Goal: Task Accomplishment & Management: Complete application form

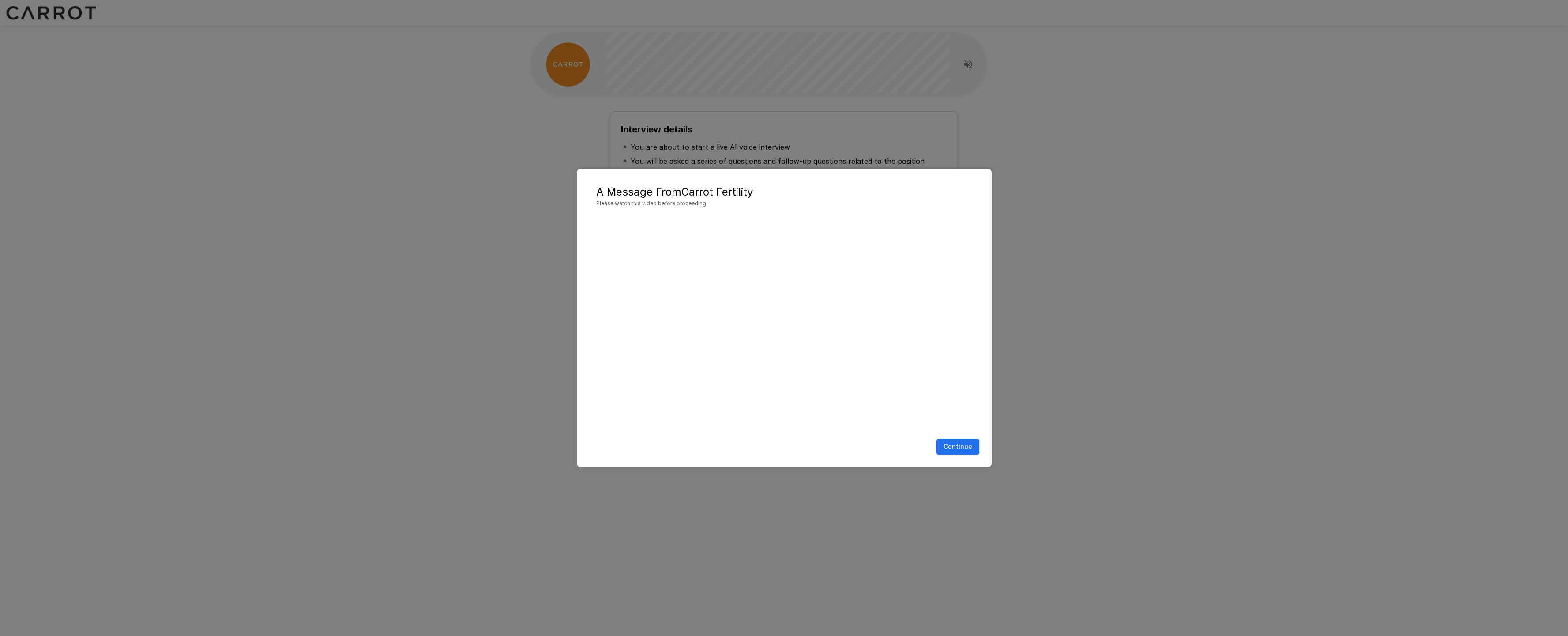
click at [967, 447] on button "Continue" at bounding box center [957, 447] width 43 height 16
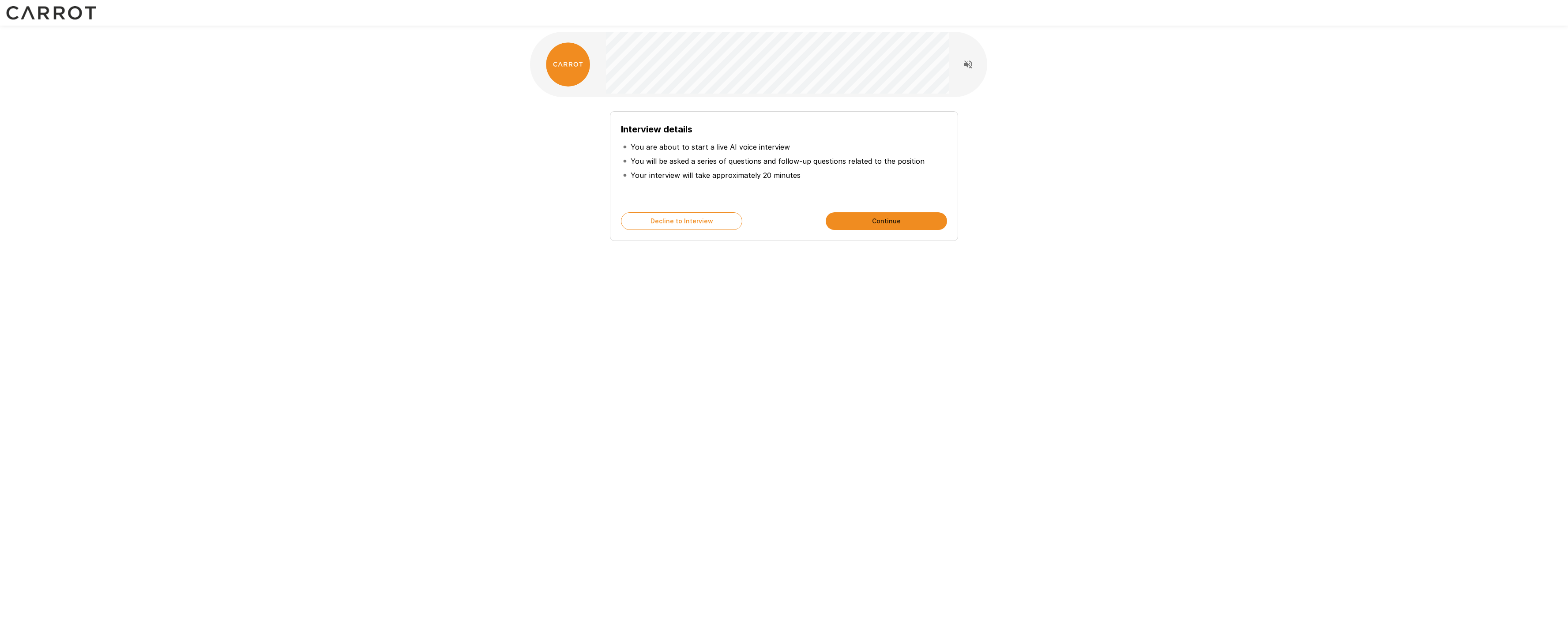
click at [901, 220] on button "Continue" at bounding box center [886, 221] width 121 height 18
click at [876, 222] on button "Continue" at bounding box center [886, 221] width 121 height 18
click at [878, 223] on button "Start My Interview" at bounding box center [886, 221] width 121 height 18
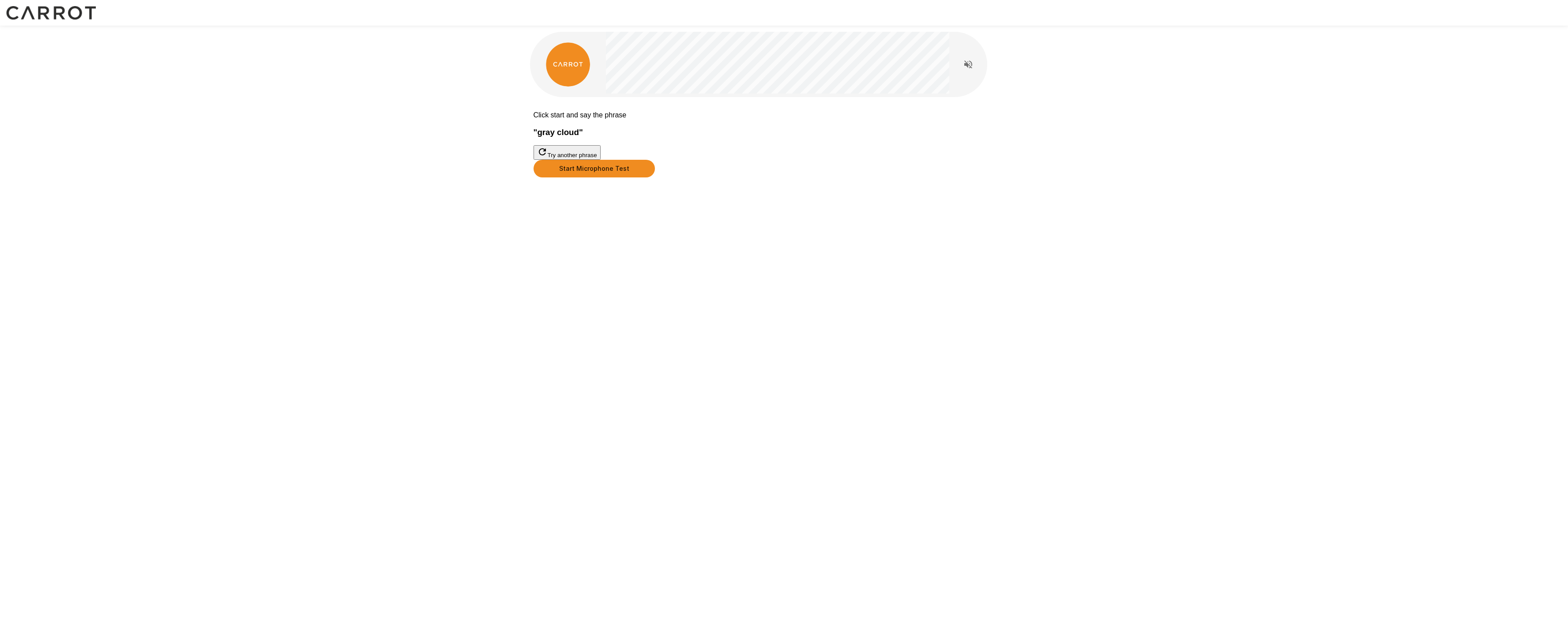
click at [655, 177] on button "Start Microphone Test" at bounding box center [594, 168] width 121 height 18
click at [578, 195] on button "Stop & Submit" at bounding box center [556, 190] width 44 height 9
click at [655, 177] on button "Start Microphone Test" at bounding box center [594, 168] width 121 height 18
click at [578, 195] on button "Stop & Submit" at bounding box center [556, 190] width 44 height 9
click at [655, 177] on button "Start Microphone Test" at bounding box center [594, 168] width 121 height 18
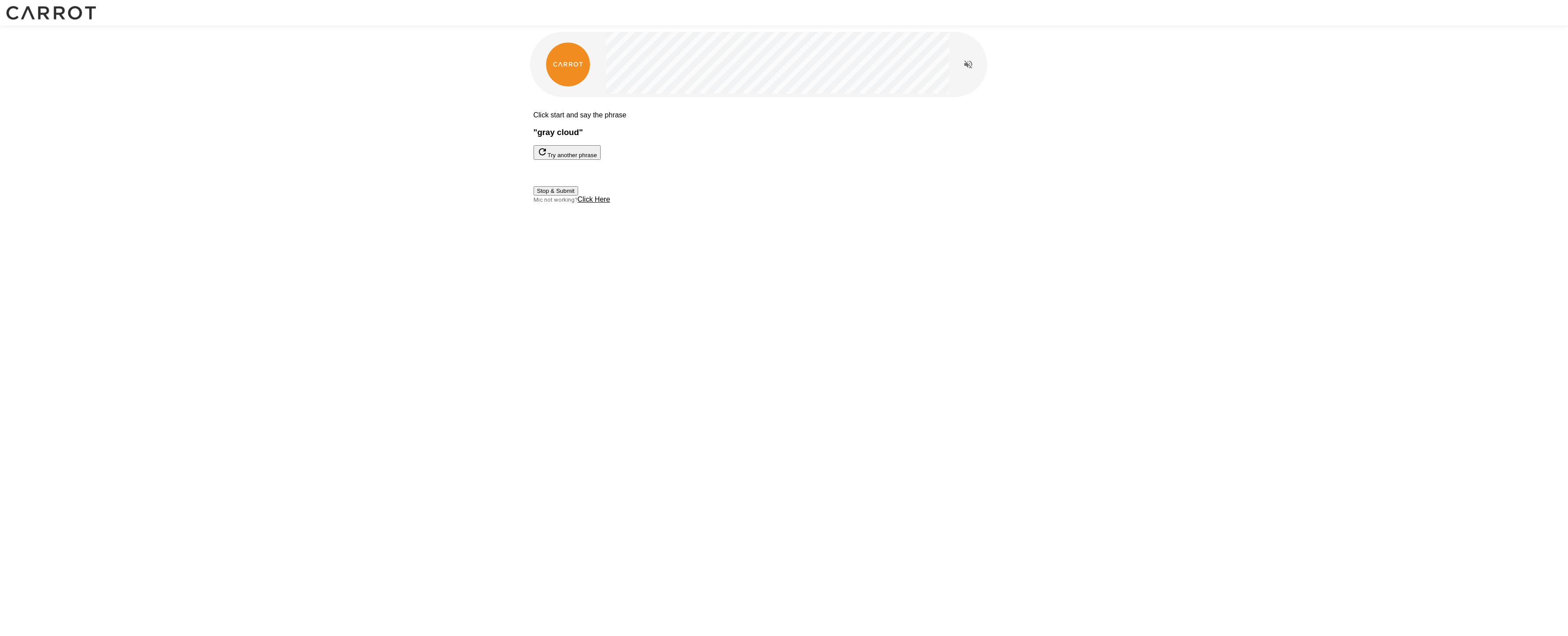
click at [578, 195] on button "Stop & Submit" at bounding box center [556, 190] width 44 height 9
click at [655, 177] on button "Start Microphone Test" at bounding box center [594, 168] width 121 height 18
click at [578, 195] on button "Stop & Submit" at bounding box center [556, 190] width 44 height 9
click at [655, 177] on button "Start Microphone Test" at bounding box center [594, 168] width 121 height 18
click at [578, 195] on button "Stop & Submit" at bounding box center [556, 190] width 44 height 9
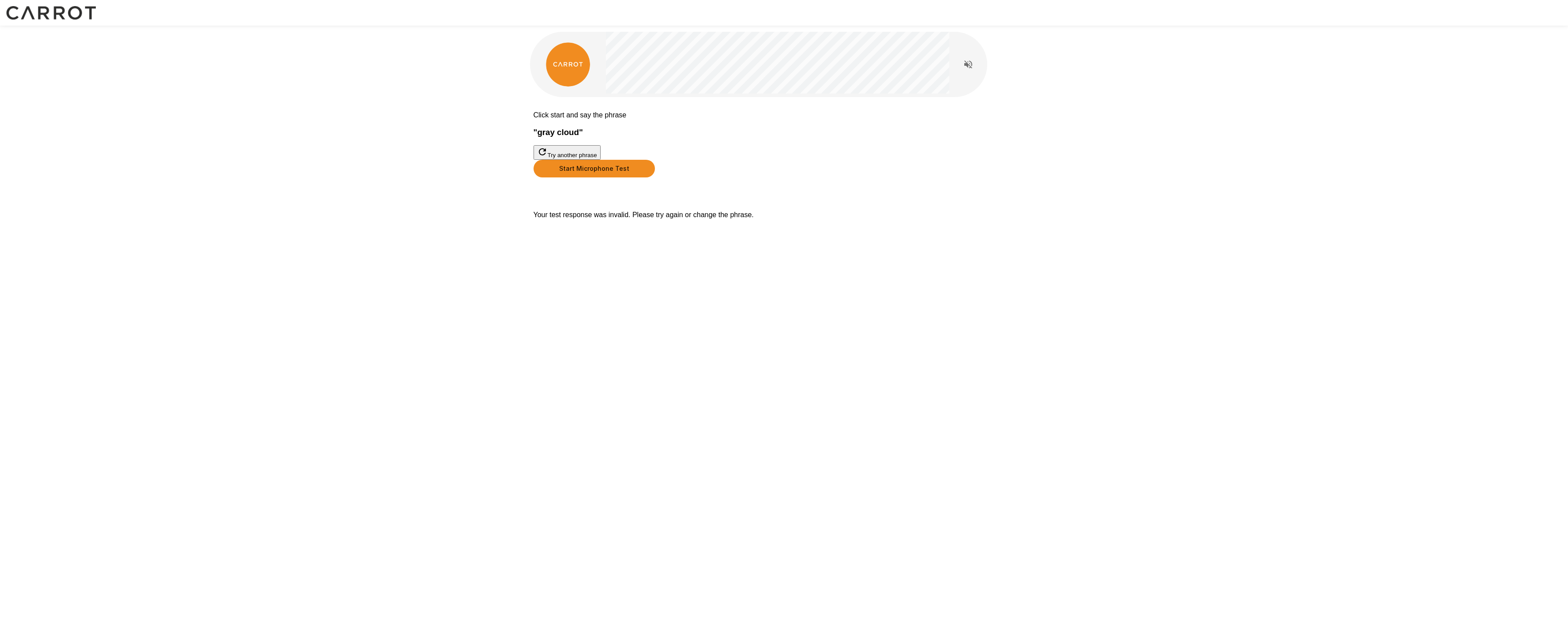
click at [655, 177] on button "Start Microphone Test" at bounding box center [594, 168] width 121 height 18
click at [578, 195] on button "Stop & Submit" at bounding box center [556, 190] width 44 height 9
click at [655, 177] on button "Start Microphone Test" at bounding box center [594, 168] width 121 height 18
click at [578, 195] on button "Stop & Submit" at bounding box center [556, 190] width 44 height 9
click at [655, 177] on button "Start Microphone Test" at bounding box center [594, 168] width 121 height 18
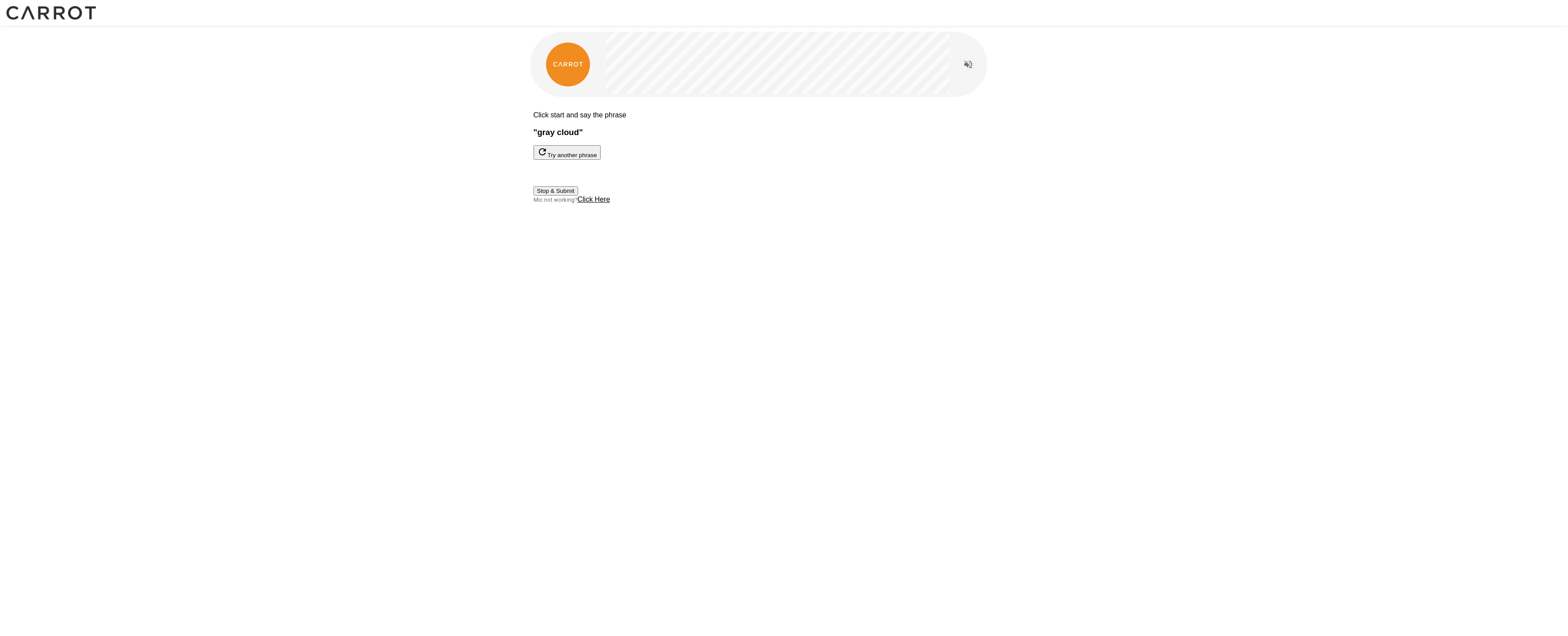
click at [578, 195] on button "Stop & Submit" at bounding box center [556, 190] width 44 height 9
click at [601, 159] on button "Try another phrase" at bounding box center [567, 153] width 67 height 15
click at [655, 177] on button "Start Microphone Test" at bounding box center [594, 168] width 121 height 18
click at [578, 195] on button "Stop & Submit" at bounding box center [556, 190] width 44 height 9
click at [655, 177] on button "Start Microphone Test" at bounding box center [594, 168] width 121 height 18
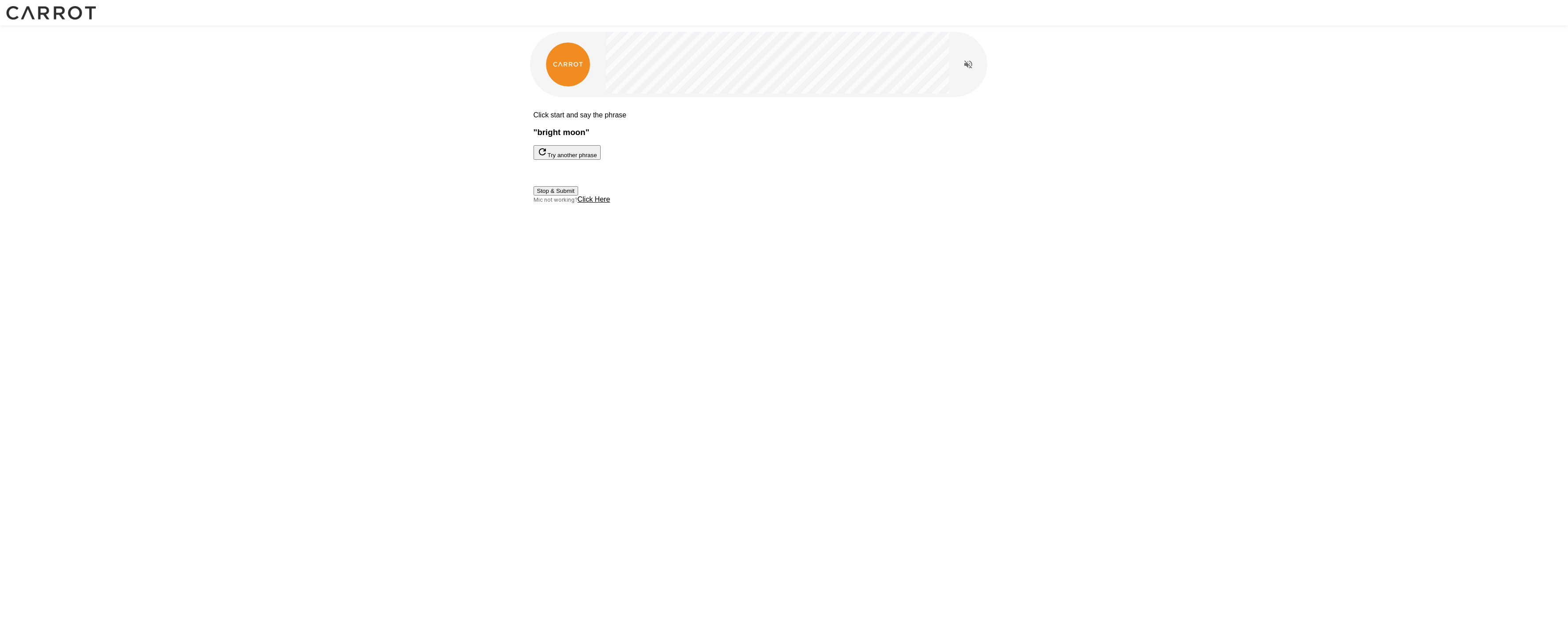
click at [578, 195] on button "Stop & Submit" at bounding box center [556, 190] width 44 height 9
click at [655, 177] on button "Start Microphone Test" at bounding box center [594, 168] width 121 height 18
click at [578, 195] on button "Stop & Submit" at bounding box center [556, 190] width 44 height 9
click at [655, 177] on button "Start Microphone Test" at bounding box center [594, 168] width 121 height 18
click at [578, 195] on button "Stop & Submit" at bounding box center [556, 190] width 44 height 9
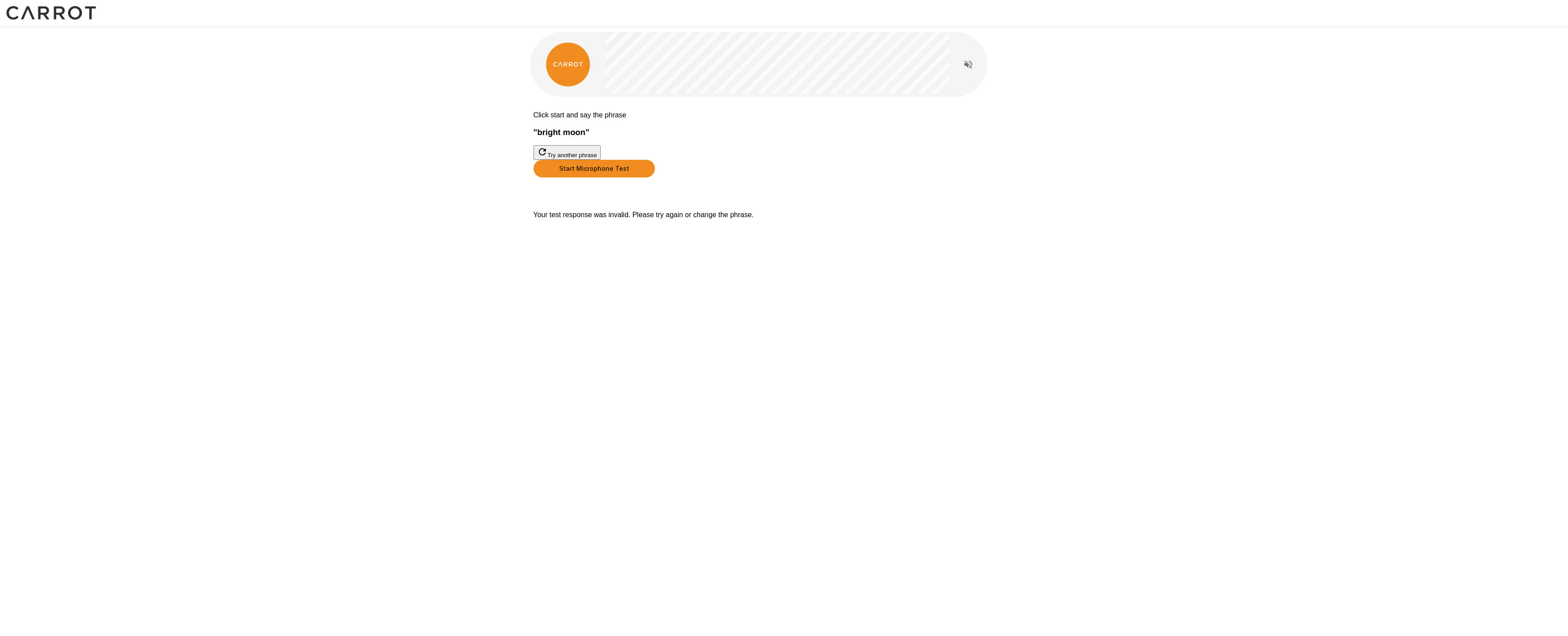
click at [601, 159] on button "Try another phrase" at bounding box center [567, 153] width 67 height 15
click at [655, 177] on button "Start Microphone Test" at bounding box center [594, 168] width 121 height 18
click at [578, 195] on button "Stop & Submit" at bounding box center [556, 190] width 44 height 9
click at [655, 177] on button "Start Microphone Test" at bounding box center [594, 168] width 121 height 18
click at [578, 195] on button "Stop & Submit" at bounding box center [556, 190] width 44 height 9
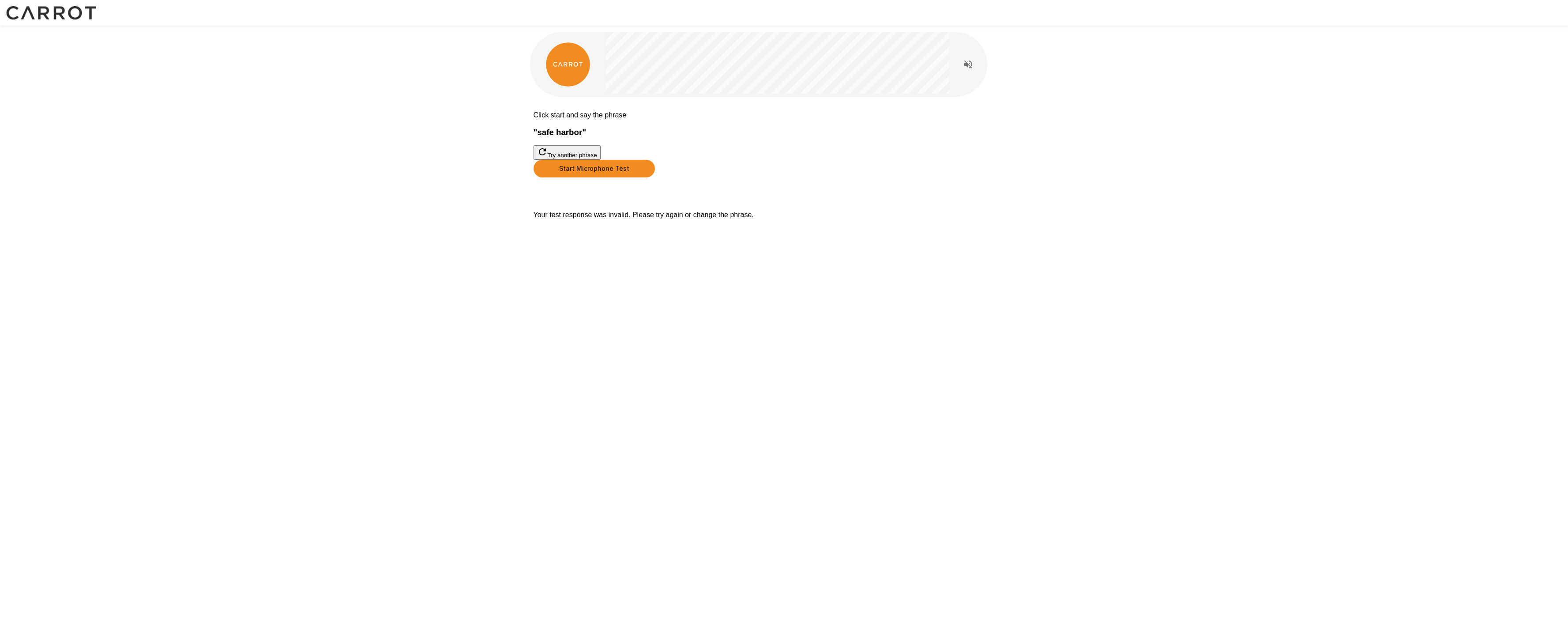
click at [655, 177] on button "Start Microphone Test" at bounding box center [594, 168] width 121 height 18
click at [578, 195] on button "Stop & Submit" at bounding box center [556, 190] width 44 height 9
click at [601, 159] on button "Try another phrase" at bounding box center [567, 153] width 67 height 15
click at [655, 177] on button "Start Microphone Test" at bounding box center [594, 168] width 121 height 18
click at [578, 195] on button "Stop & Submit" at bounding box center [556, 190] width 44 height 9
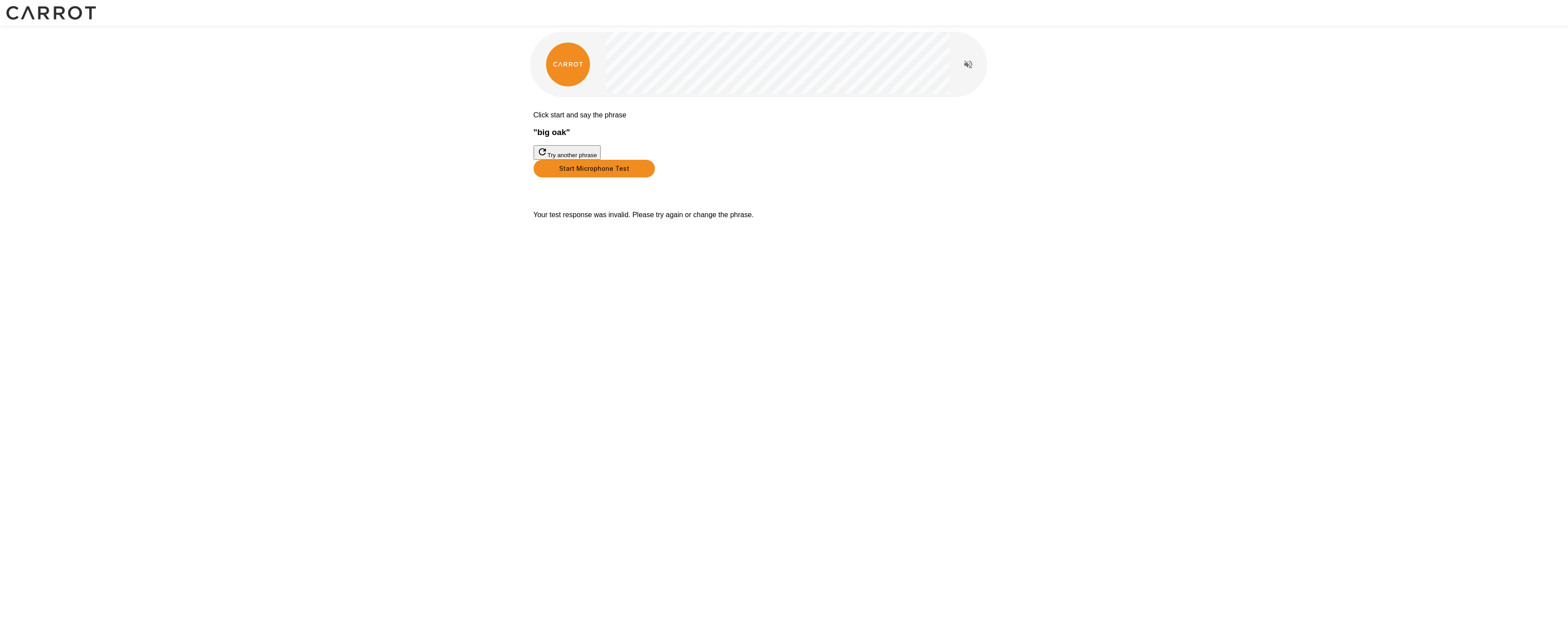
click at [655, 177] on button "Start Microphone Test" at bounding box center [594, 168] width 121 height 18
click at [578, 195] on button "Stop & Submit" at bounding box center [556, 190] width 44 height 9
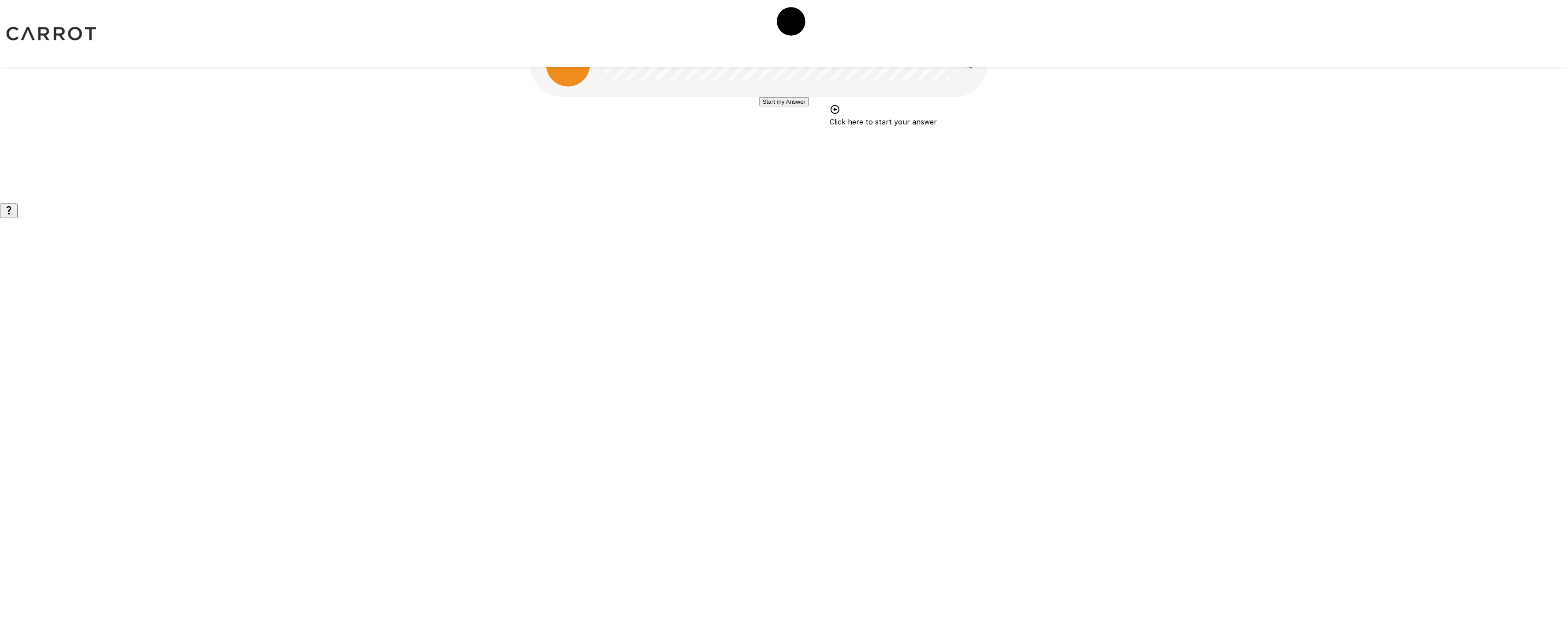
click at [783, 107] on button "Start my Answer" at bounding box center [784, 102] width 50 height 9
click at [789, 133] on button "Stop & Submit" at bounding box center [783, 128] width 44 height 9
click at [795, 107] on button "Start my Answer" at bounding box center [784, 102] width 50 height 9
click at [795, 133] on button "Stop & Submit" at bounding box center [783, 128] width 44 height 9
click at [798, 107] on button "Start my Answer" at bounding box center [784, 102] width 50 height 9
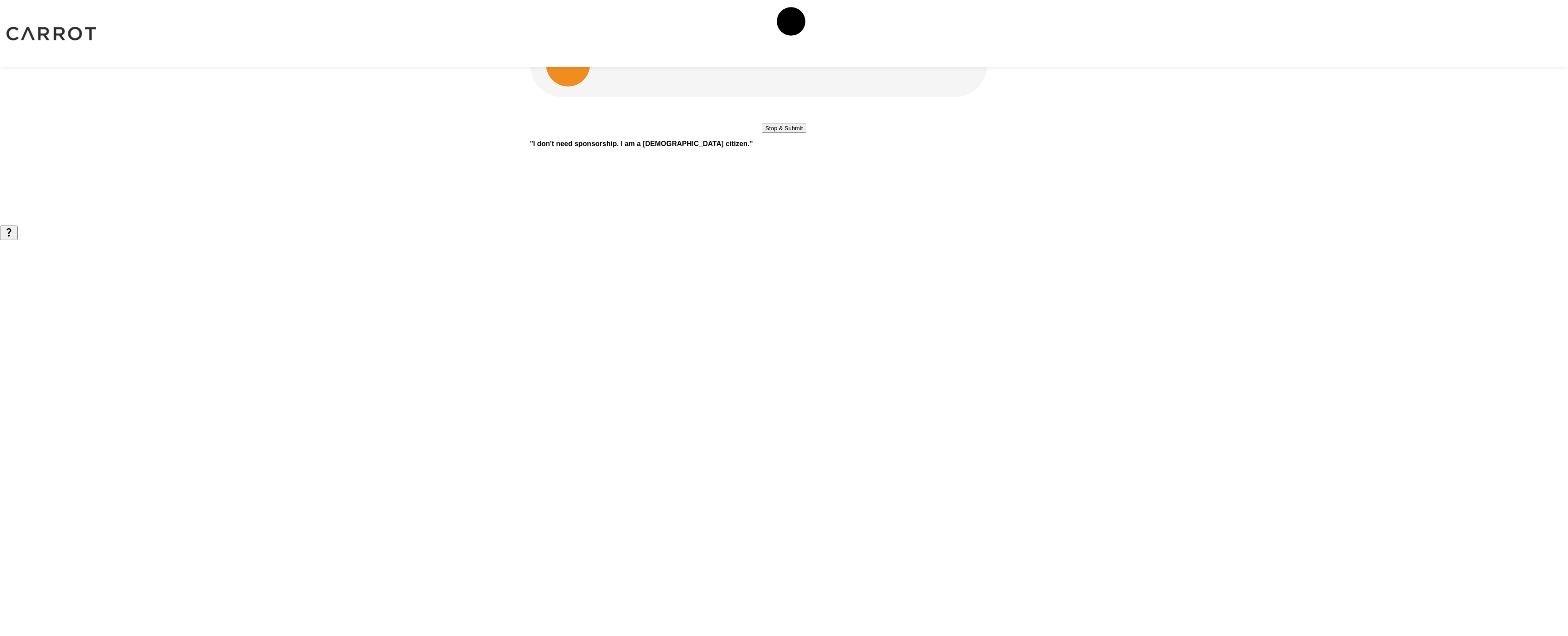
click at [798, 133] on button "Stop & Submit" at bounding box center [783, 128] width 44 height 9
click at [798, 107] on button "Start my Answer" at bounding box center [784, 102] width 50 height 9
click at [798, 133] on button "Stop & Submit" at bounding box center [783, 128] width 44 height 9
click at [809, 118] on button "Start my Answer" at bounding box center [784, 113] width 50 height 9
click at [791, 144] on button "Stop & Submit" at bounding box center [783, 139] width 44 height 9
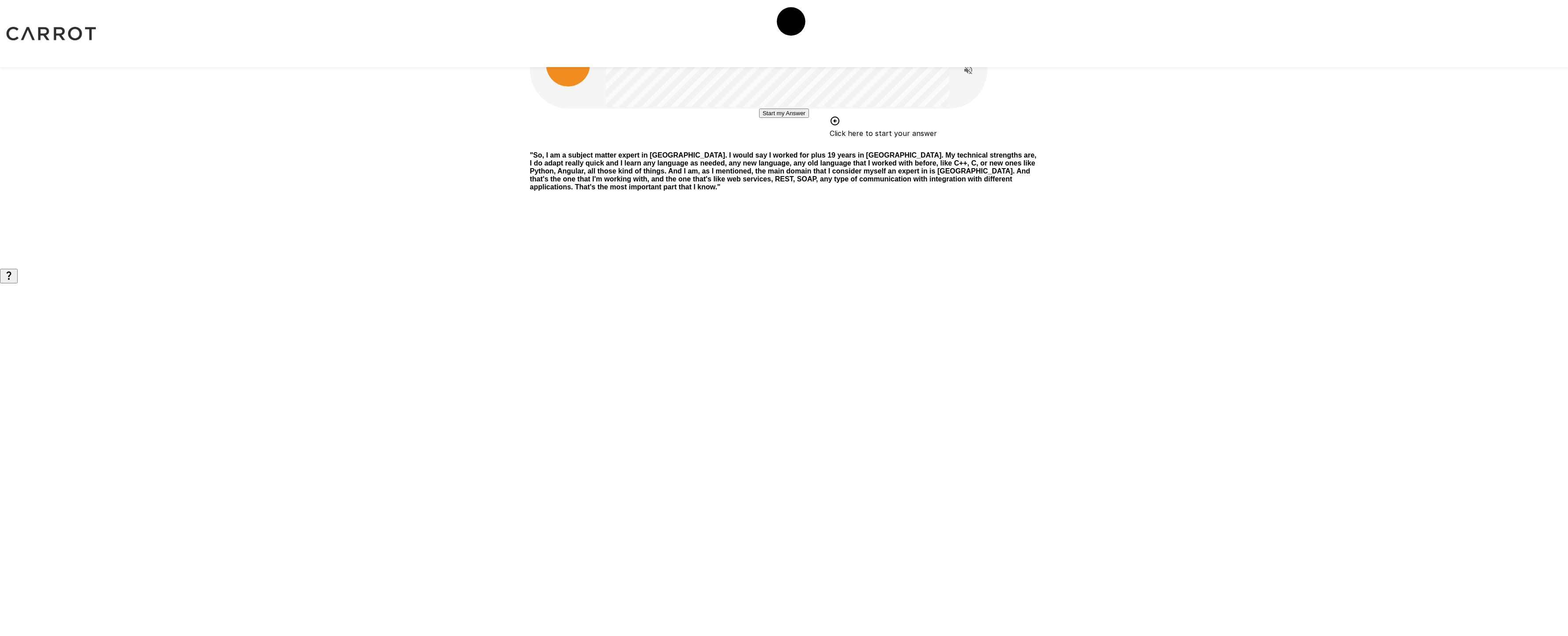
click at [628, 144] on div "Start my Answer Click here to start your answer" at bounding box center [784, 126] width 508 height 36
click at [777, 118] on button "Start my Answer" at bounding box center [784, 113] width 50 height 9
click at [801, 144] on button "Stop & Submit" at bounding box center [783, 139] width 44 height 9
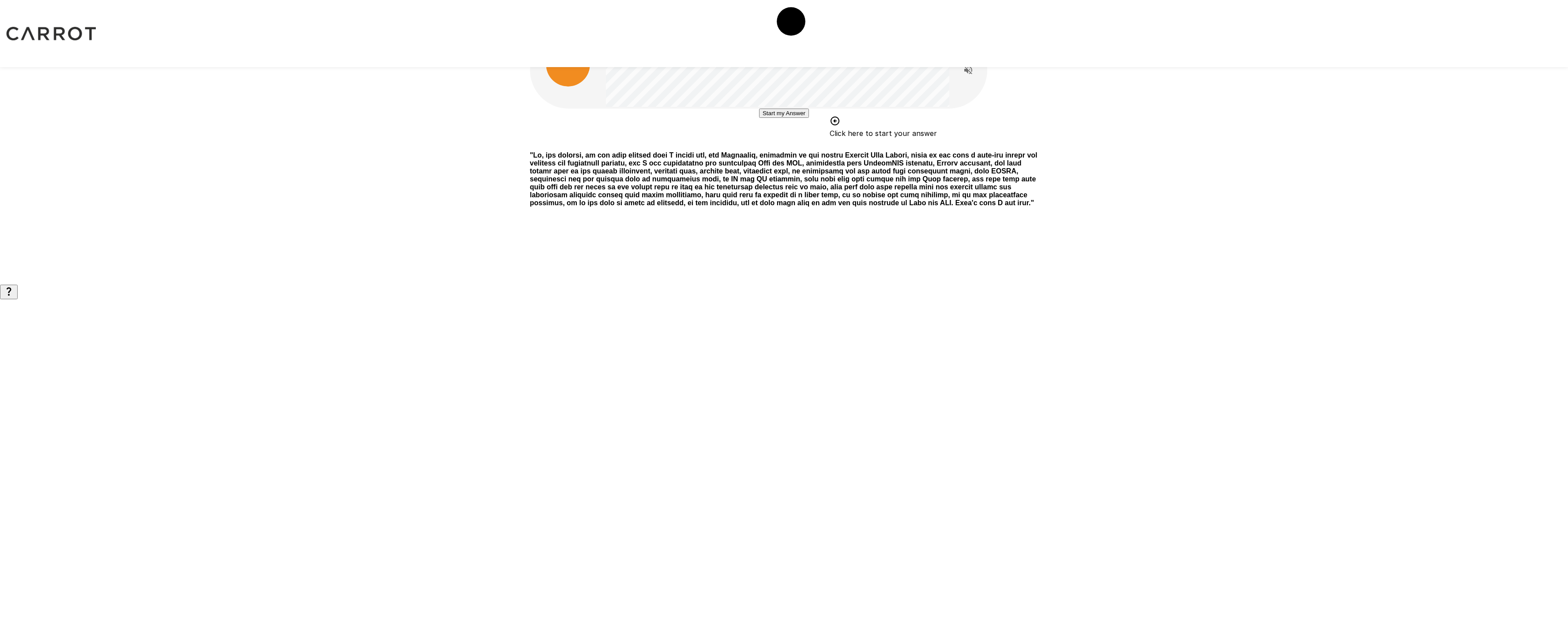
click at [785, 118] on button "Start my Answer" at bounding box center [784, 113] width 50 height 9
click at [789, 144] on button "Stop & Submit" at bounding box center [783, 139] width 44 height 9
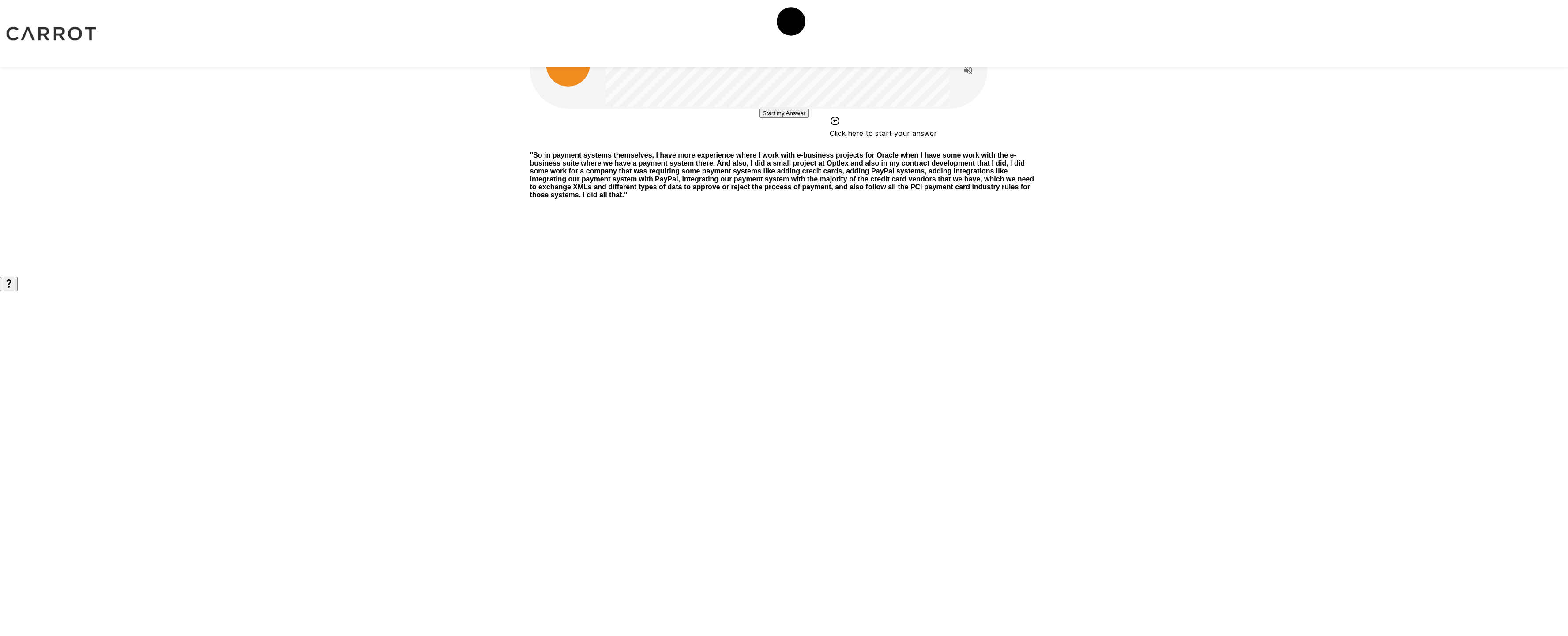
click at [791, 118] on button "Start my Answer" at bounding box center [784, 113] width 50 height 9
click at [800, 144] on button "Stop & Submit" at bounding box center [783, 139] width 44 height 9
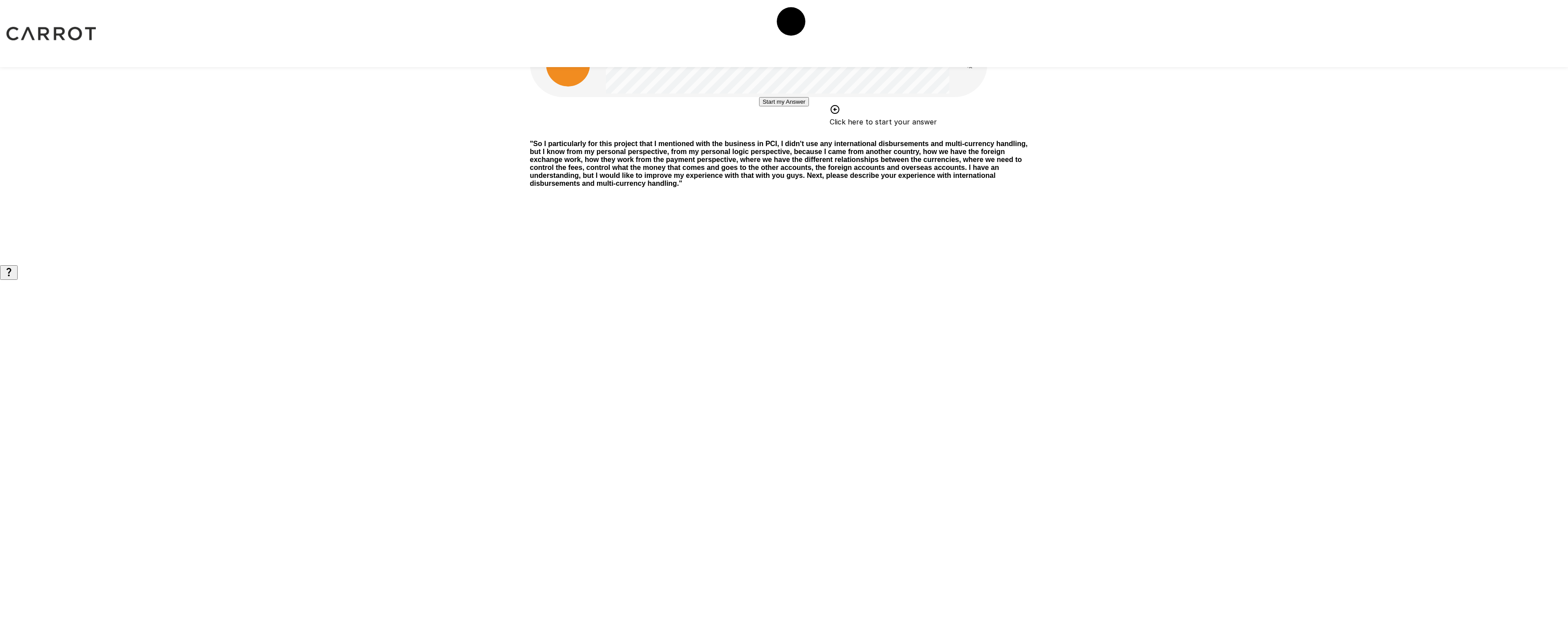
click at [797, 107] on button "Start my Answer" at bounding box center [784, 102] width 50 height 9
click at [797, 133] on button "Stop & Submit" at bounding box center [783, 128] width 44 height 9
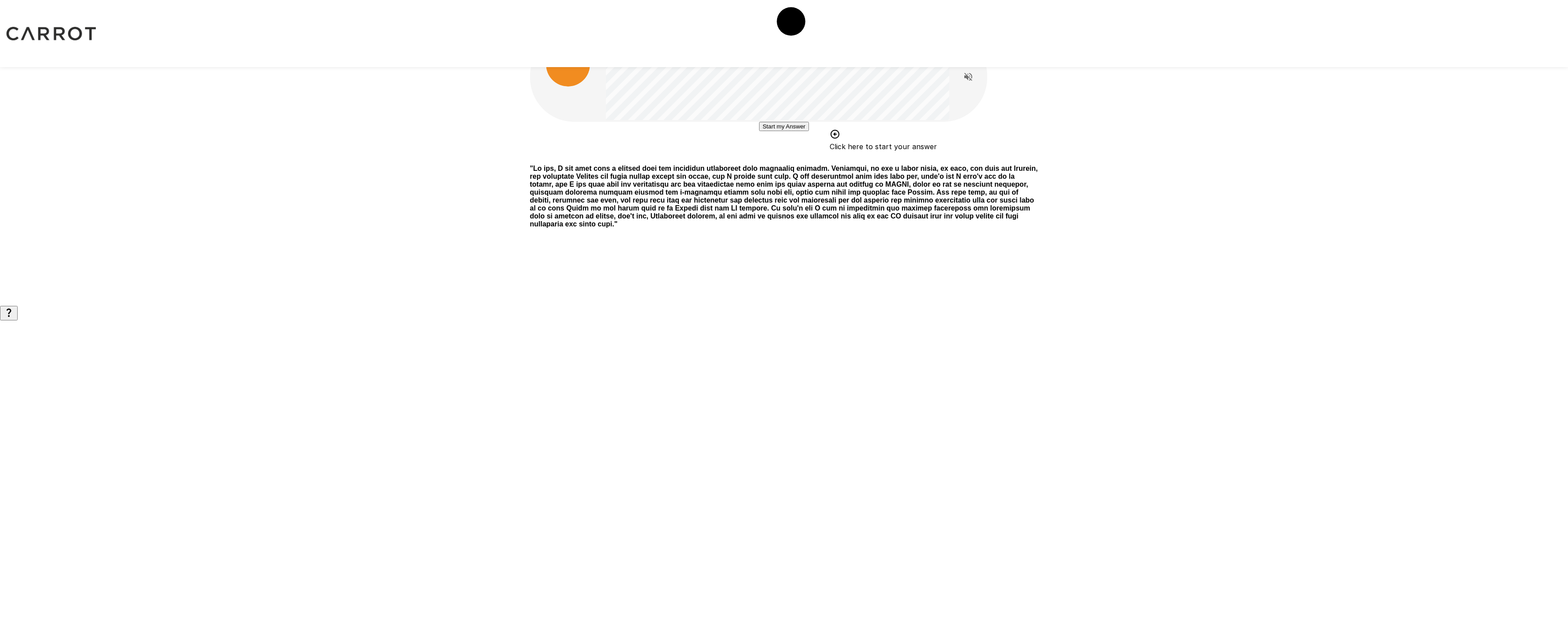
click at [793, 131] on button "Start my Answer" at bounding box center [784, 126] width 50 height 9
click at [791, 158] on button "Stop & Submit" at bounding box center [783, 153] width 44 height 9
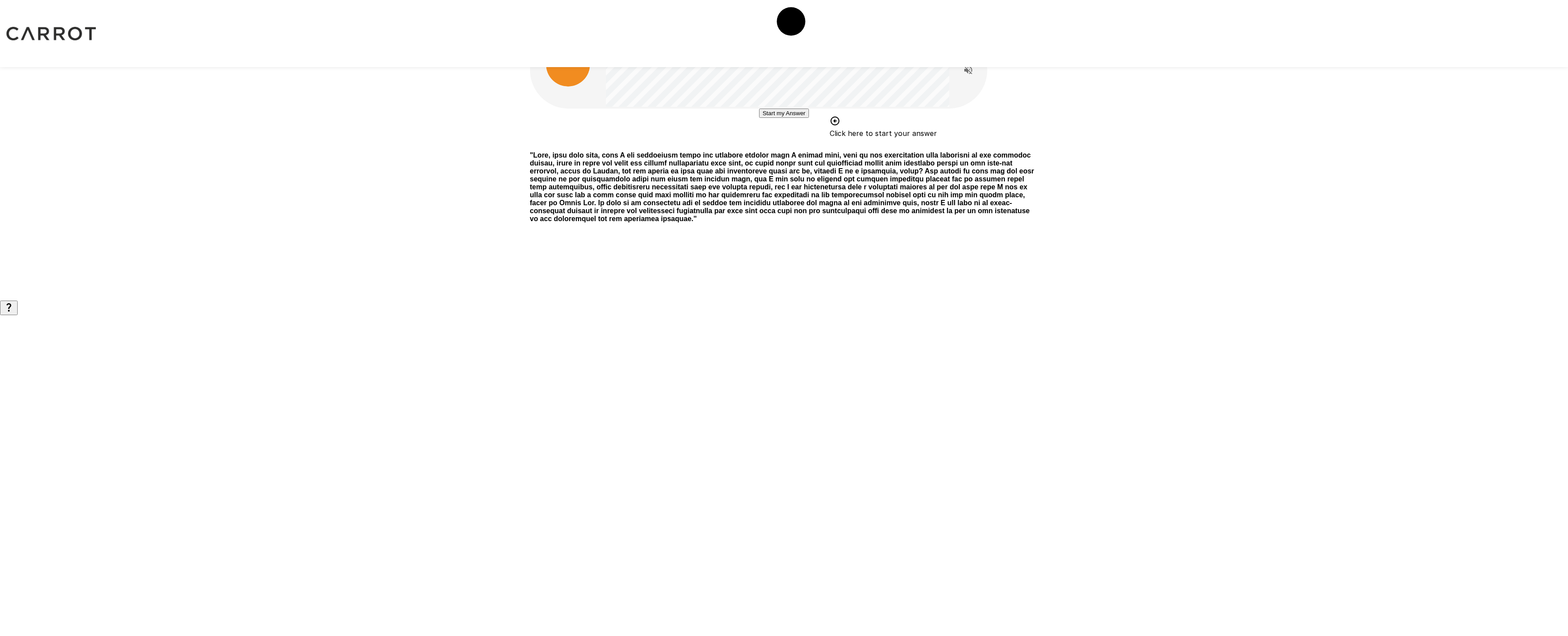
click at [808, 118] on button "Start my Answer" at bounding box center [784, 113] width 50 height 9
click at [807, 144] on button "Stop & Submit" at bounding box center [783, 139] width 44 height 9
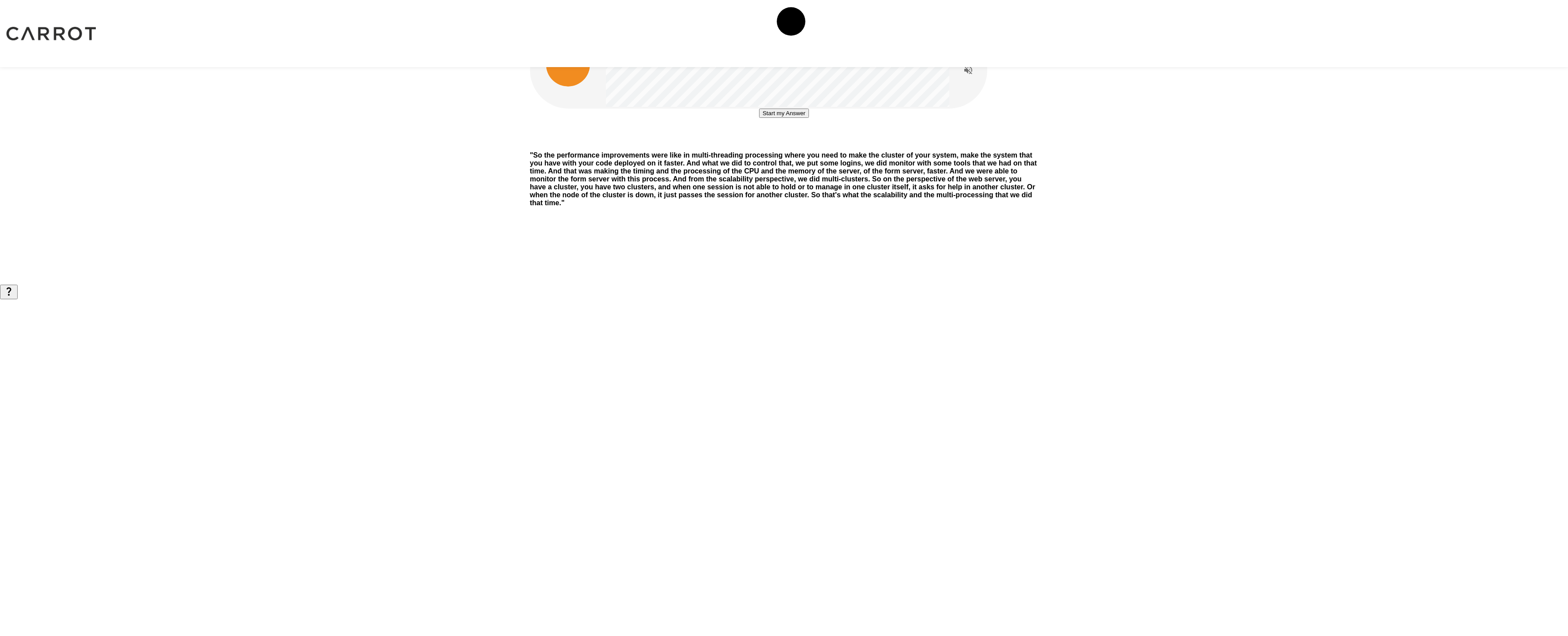
click at [800, 118] on button "Start my Answer" at bounding box center [784, 113] width 50 height 9
click at [800, 144] on button "Stop & Submit" at bounding box center [783, 139] width 44 height 9
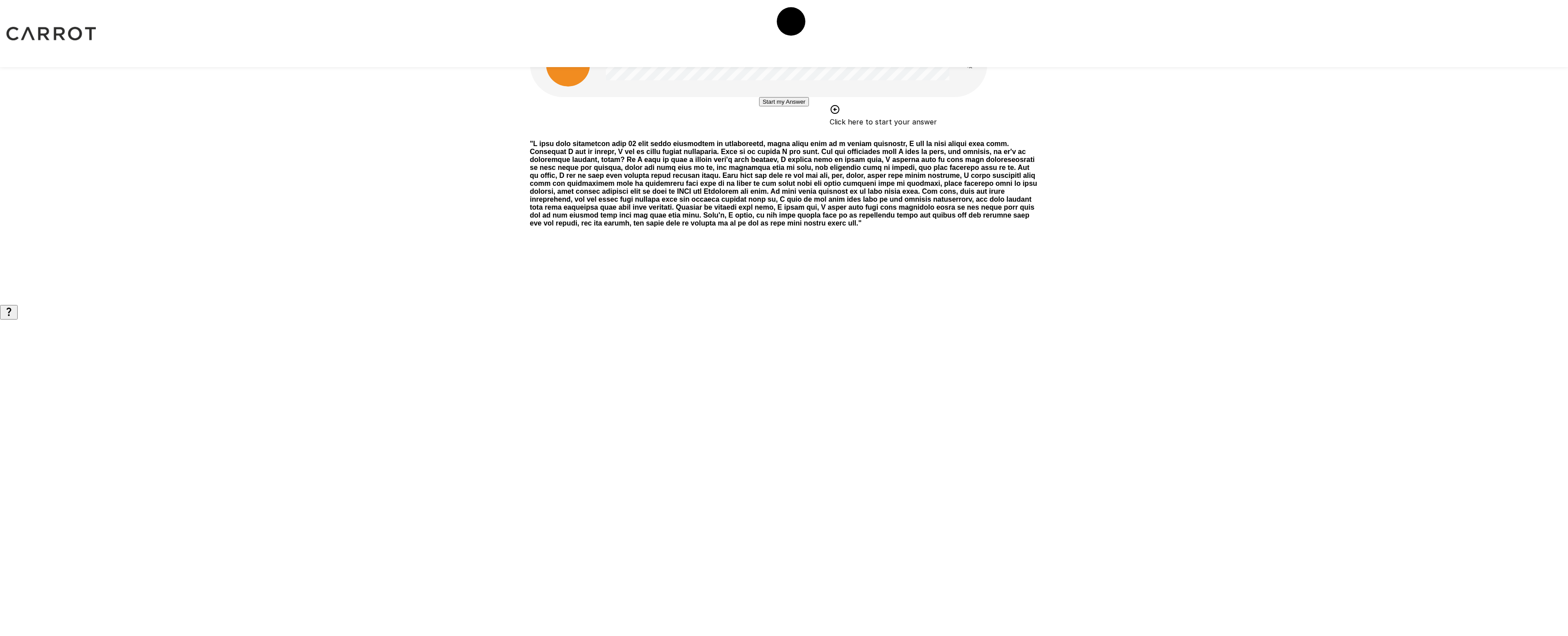
click at [798, 107] on button "Start my Answer" at bounding box center [784, 102] width 50 height 9
click at [792, 133] on button "Stop & Submit" at bounding box center [783, 128] width 44 height 9
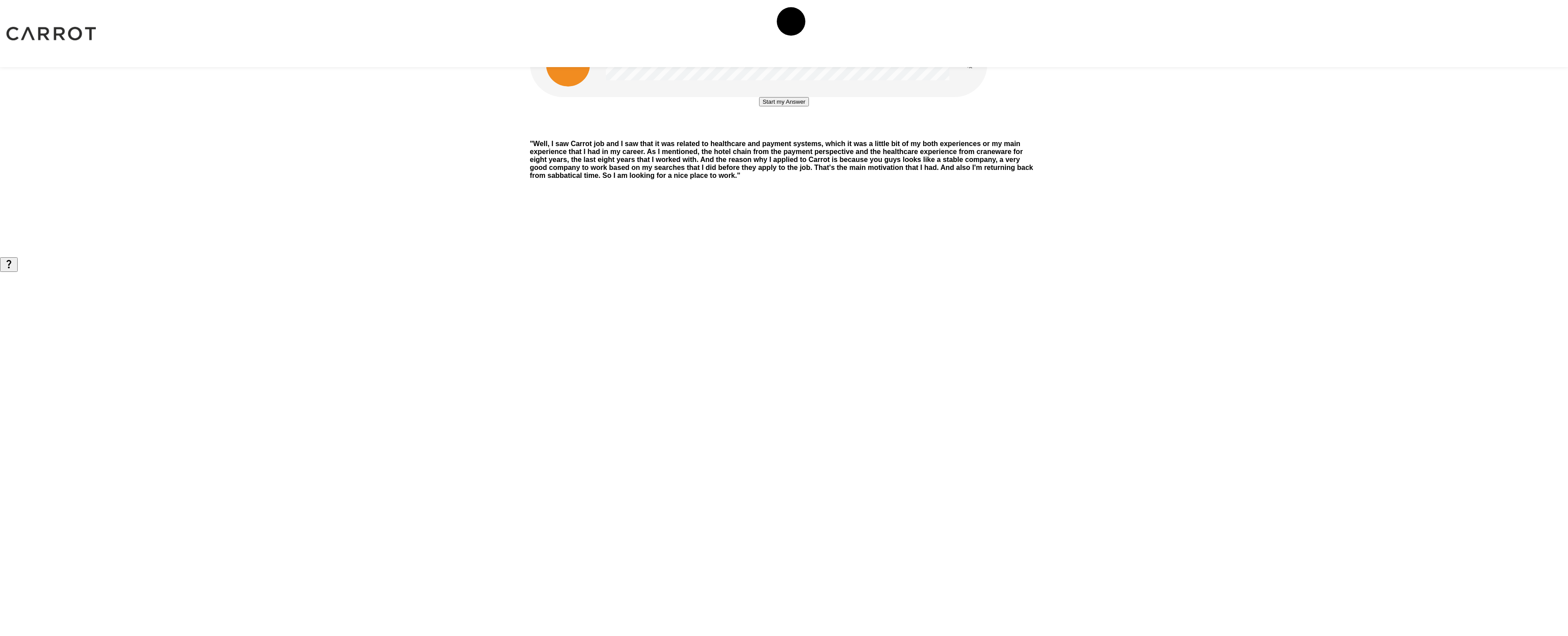
click at [783, 107] on button "Start my Answer" at bounding box center [784, 102] width 50 height 9
click at [783, 133] on button "Stop & Submit" at bounding box center [783, 128] width 44 height 9
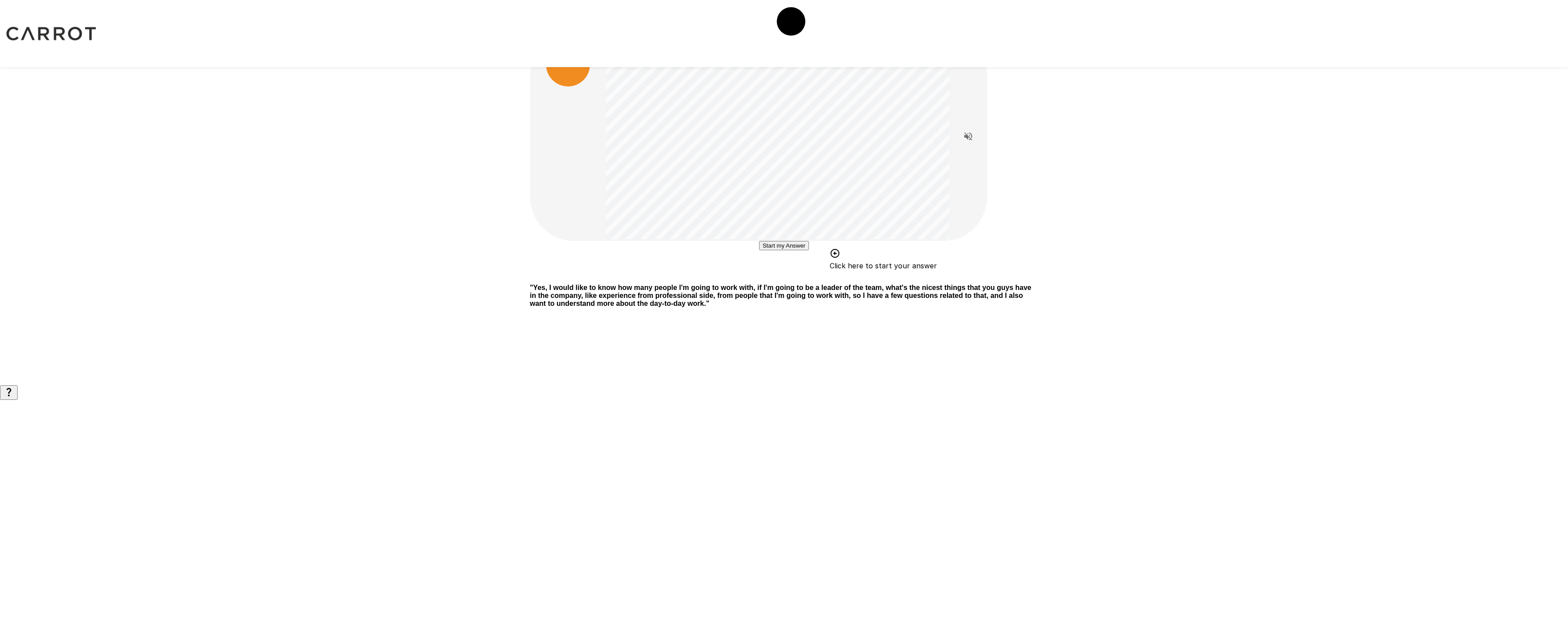
click at [788, 250] on button "Start my Answer" at bounding box center [784, 245] width 50 height 9
click at [788, 277] on button "Stop & Submit" at bounding box center [783, 271] width 44 height 9
